Goal: Navigation & Orientation: Understand site structure

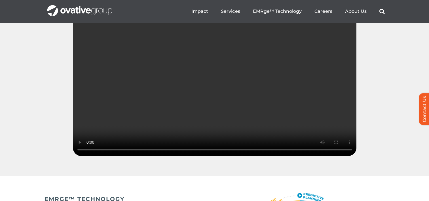
scroll to position [828, 0]
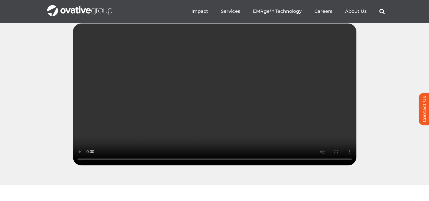
click at [200, 97] on video "Sorry, your browser doesn't support embedded videos." at bounding box center [214, 94] width 283 height 142
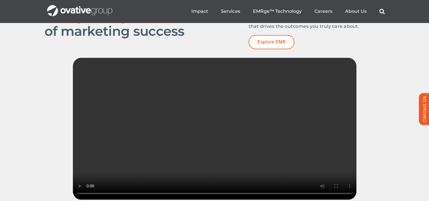
scroll to position [789, 0]
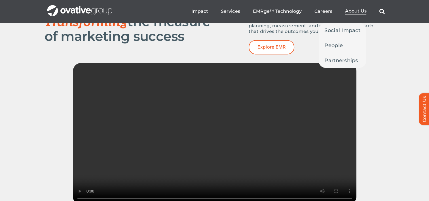
click at [357, 13] on span "About Us" at bounding box center [356, 11] width 22 height 6
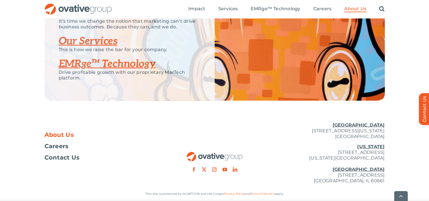
scroll to position [1251, 0]
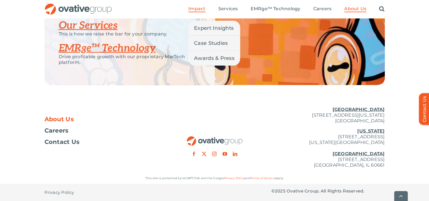
click at [197, 8] on span "Impact" at bounding box center [196, 9] width 17 height 6
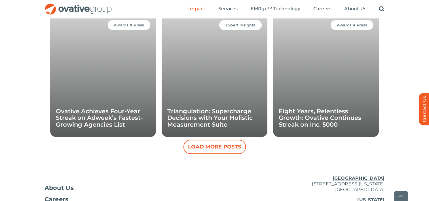
scroll to position [551, 0]
